Goal: Check status: Check status

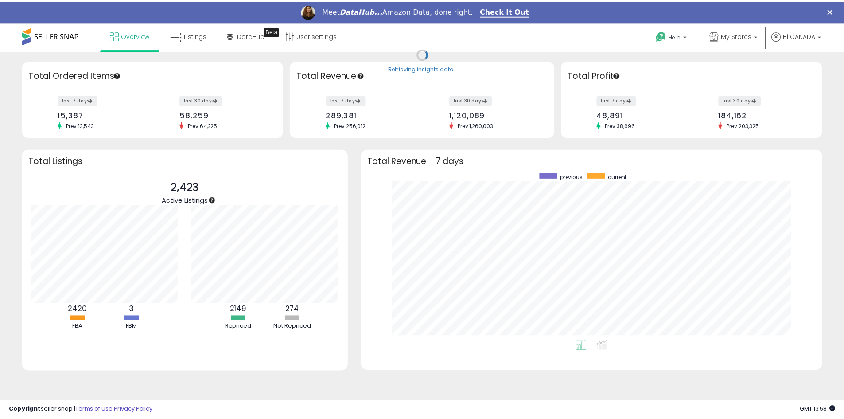
scroll to position [442804, 442528]
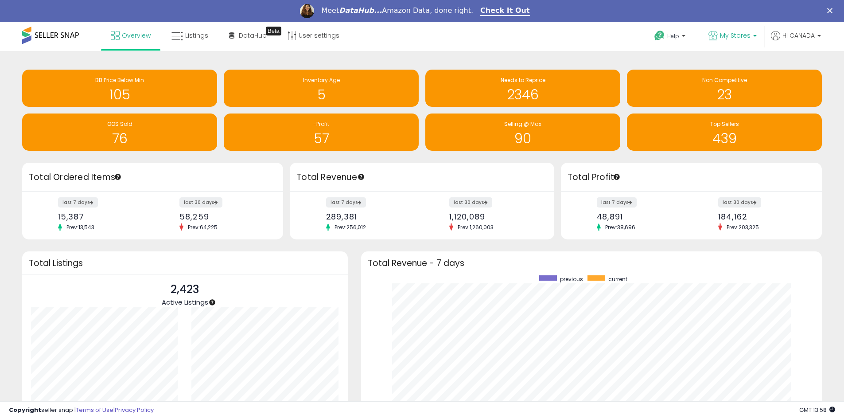
click at [731, 38] on span "My Stores" at bounding box center [735, 35] width 31 height 9
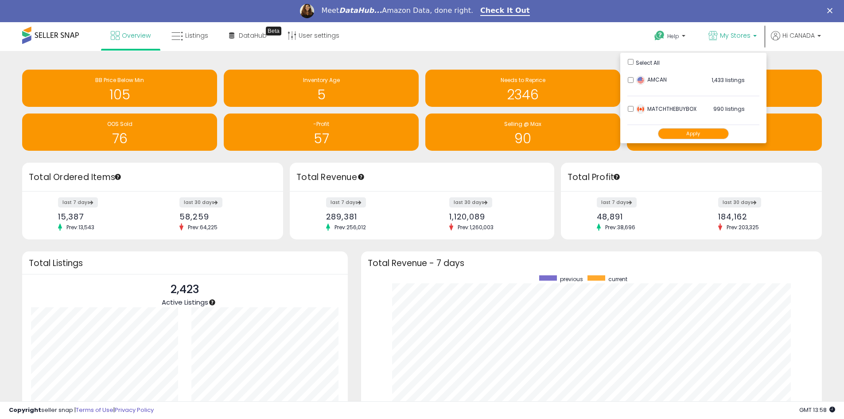
click at [678, 140] on div "Apply" at bounding box center [693, 134] width 132 height 18
click at [680, 133] on button "Apply" at bounding box center [693, 133] width 71 height 11
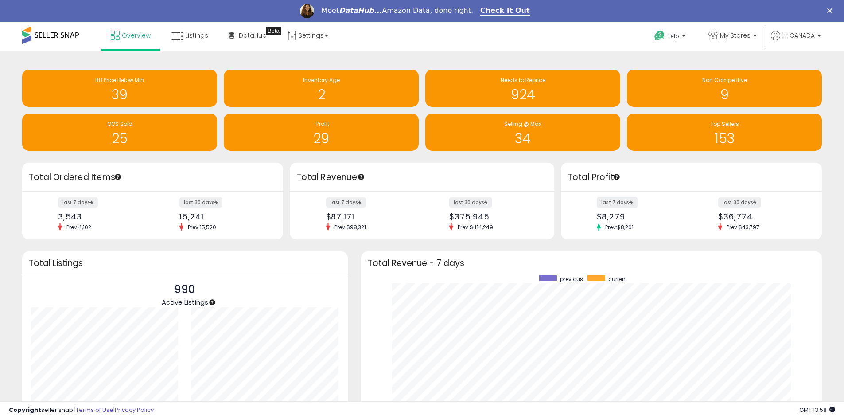
click at [625, 202] on label "last 7 days" at bounding box center [617, 202] width 41 height 11
click at [724, 34] on span "My Stores" at bounding box center [735, 35] width 31 height 9
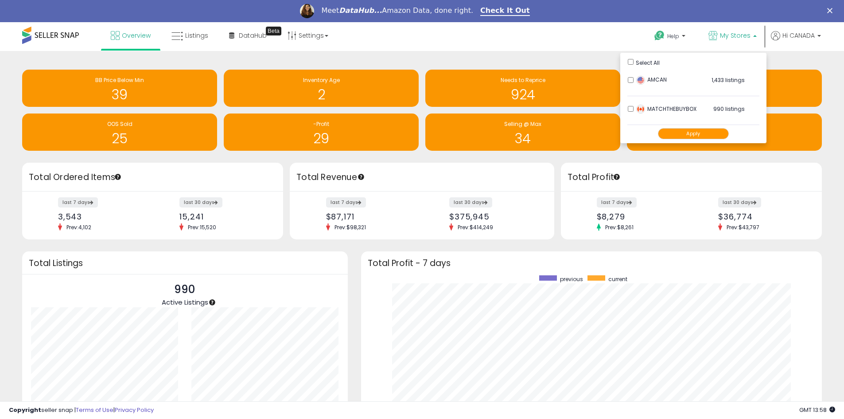
click at [564, 54] on div "Retrieving insights data.. BB Price Below Min 39 Inventory Age 2 Needs to Repri…" at bounding box center [422, 284] width 844 height 467
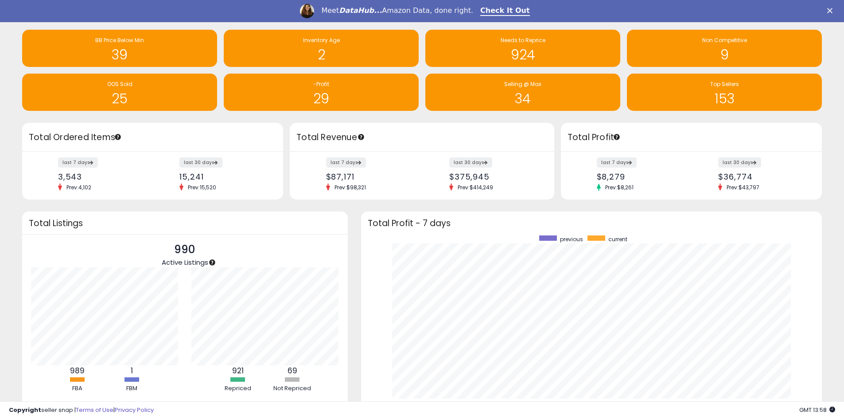
scroll to position [89, 0]
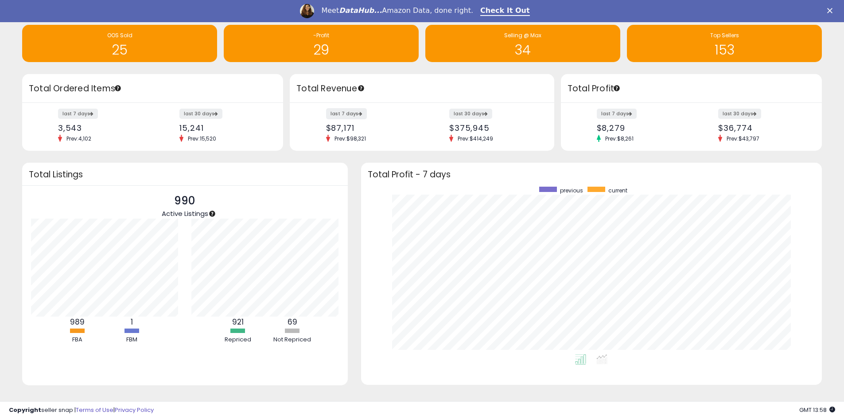
click at [346, 115] on label "last 7 days" at bounding box center [346, 113] width 41 height 11
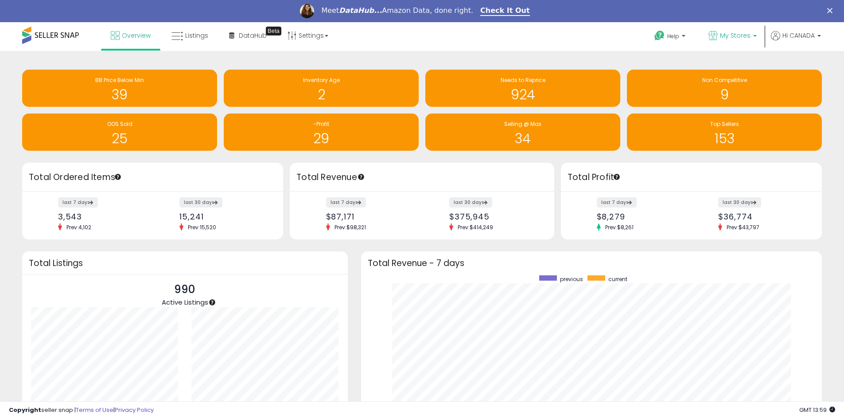
click at [745, 31] on span "My Stores" at bounding box center [735, 35] width 31 height 9
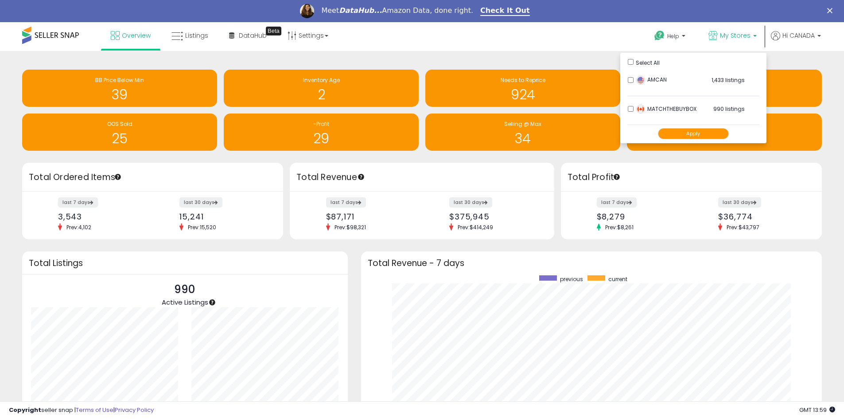
click at [715, 139] on button "Apply" at bounding box center [693, 133] width 71 height 11
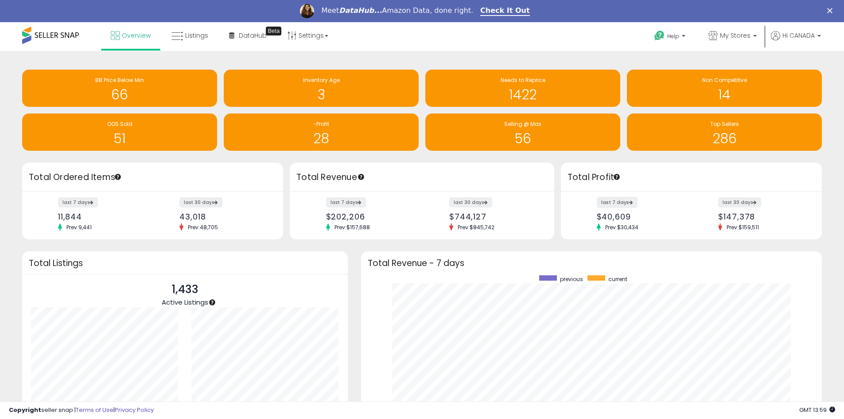
click at [617, 202] on label "last 7 days" at bounding box center [617, 202] width 41 height 11
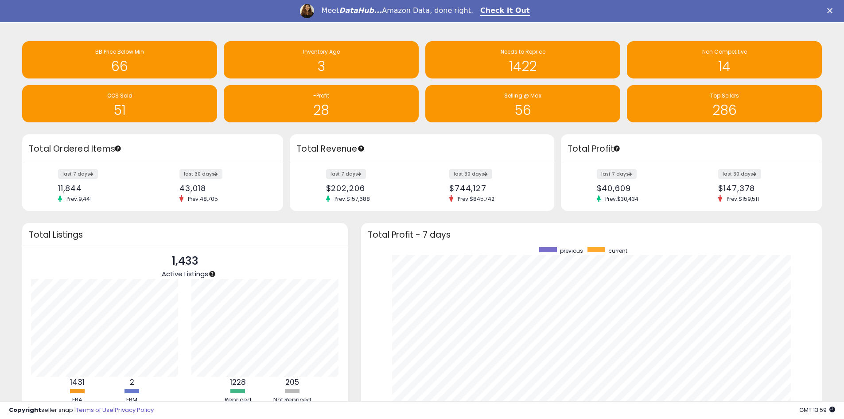
scroll to position [44, 0]
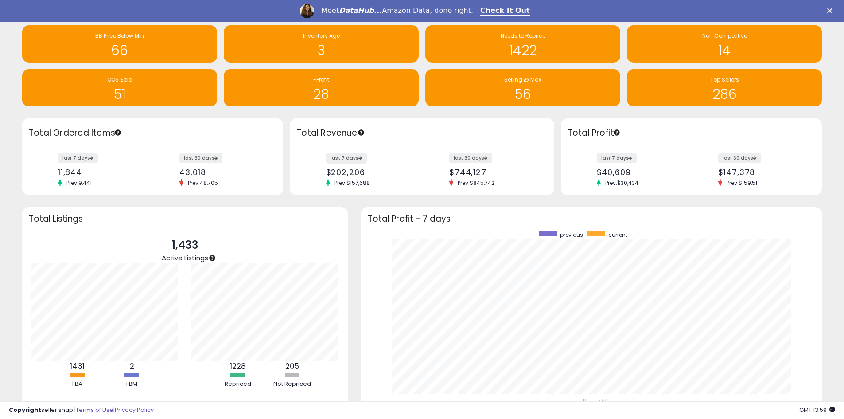
click at [343, 157] on label "last 7 days" at bounding box center [346, 157] width 41 height 11
